Goal: Task Accomplishment & Management: Use online tool/utility

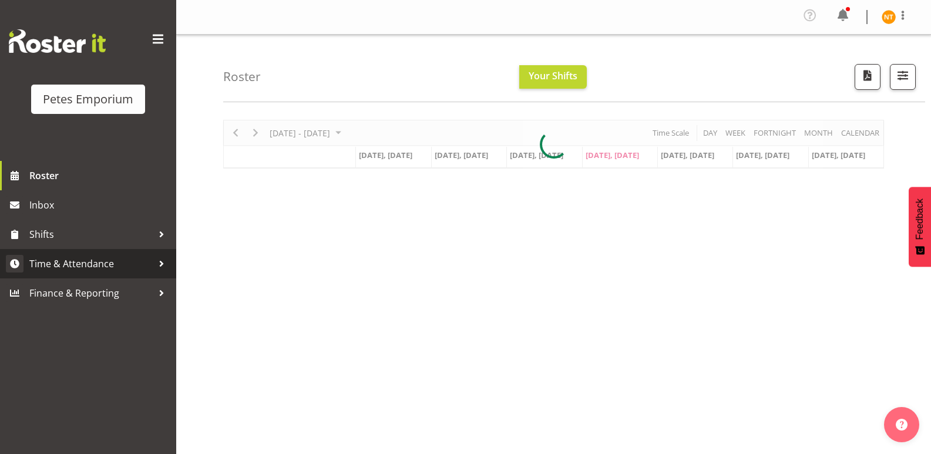
click at [68, 261] on span "Time & Attendance" at bounding box center [90, 264] width 123 height 18
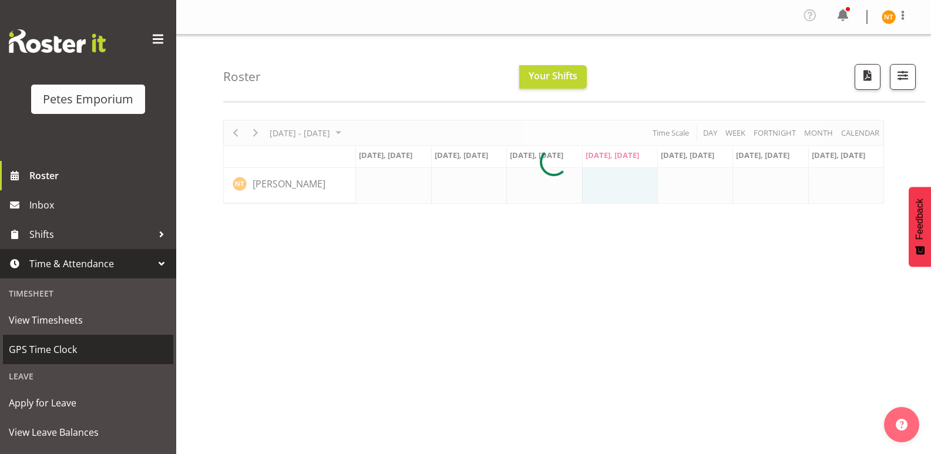
click at [49, 348] on span "GPS Time Clock" at bounding box center [88, 350] width 159 height 18
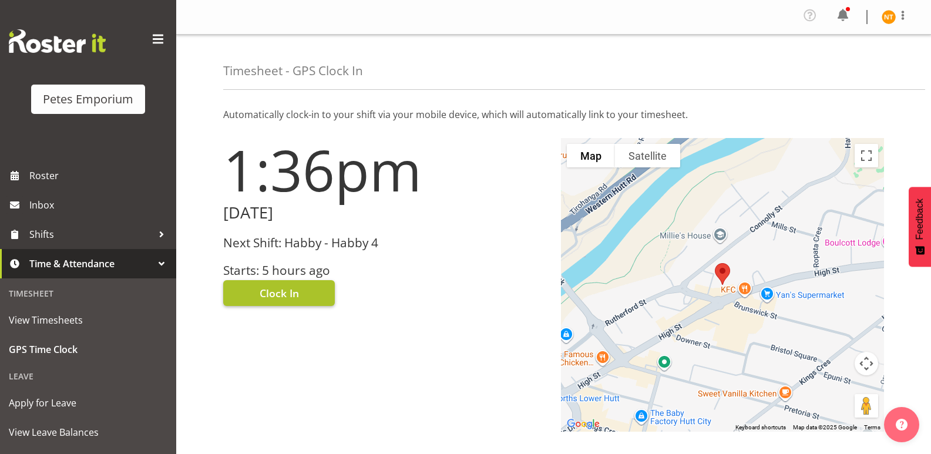
click at [282, 289] on span "Clock In" at bounding box center [279, 293] width 39 height 15
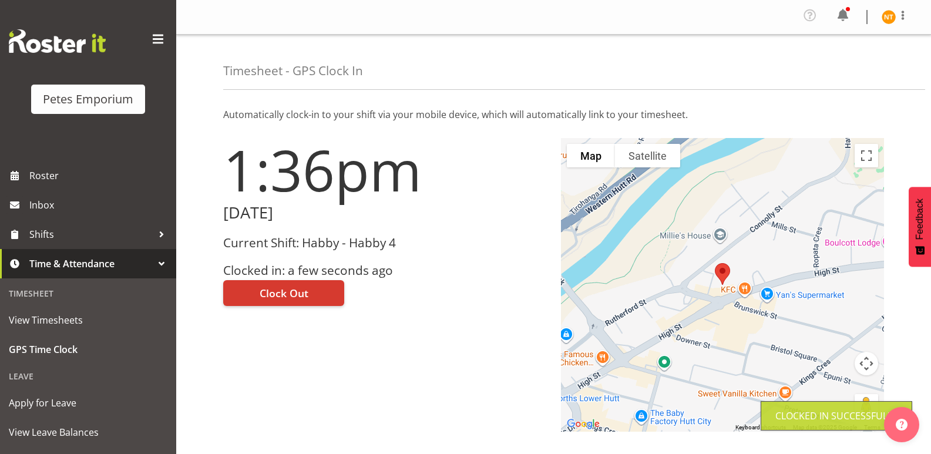
click at [884, 14] on img at bounding box center [889, 17] width 14 height 14
click at [835, 63] on link "Log Out" at bounding box center [853, 64] width 113 height 21
